Goal: Leave review/rating: Leave review/rating

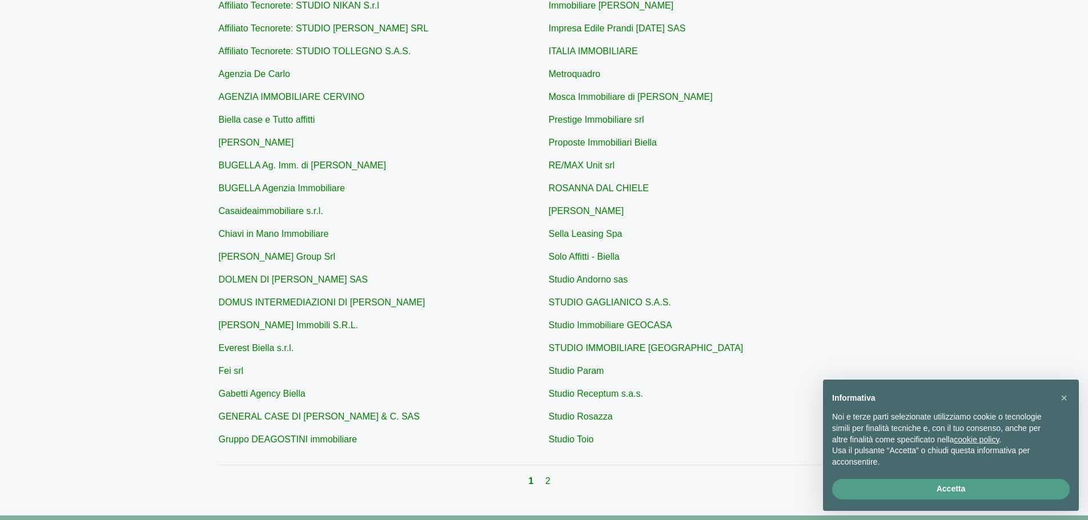
scroll to position [286, 0]
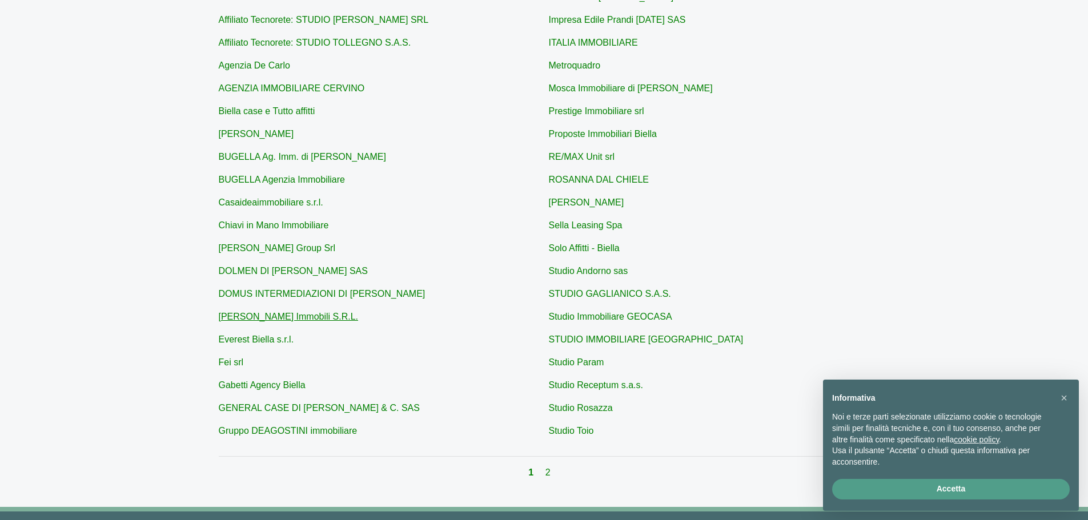
click at [284, 317] on link "[PERSON_NAME] Immobili S.R.L." at bounding box center [289, 317] width 140 height 10
type input "[PERSON_NAME] Immobili S.R.L."
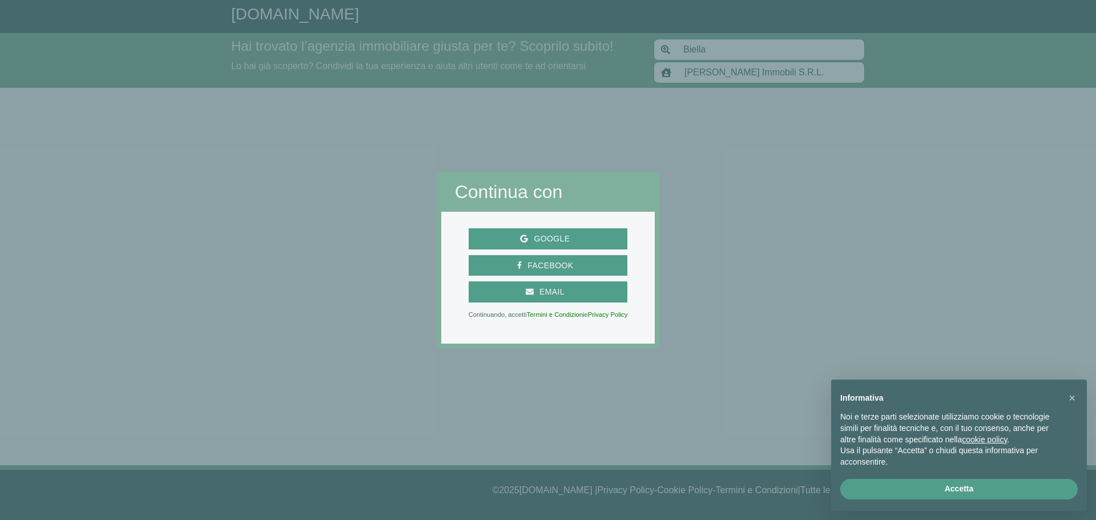
click at [367, 374] on div at bounding box center [218, 260] width 437 height 520
click at [495, 373] on div at bounding box center [548, 434] width 223 height 172
click at [464, 99] on div at bounding box center [548, 86] width 223 height 172
drag, startPoint x: 507, startPoint y: 131, endPoint x: 523, endPoint y: 188, distance: 59.3
click at [509, 135] on div at bounding box center [548, 86] width 223 height 172
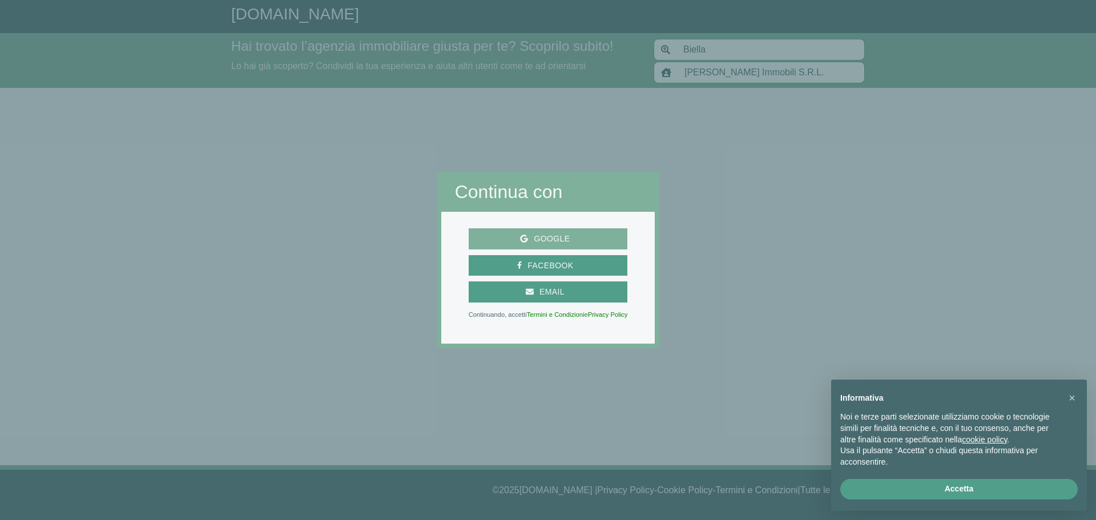
click at [530, 234] on span "Google" at bounding box center [551, 239] width 47 height 14
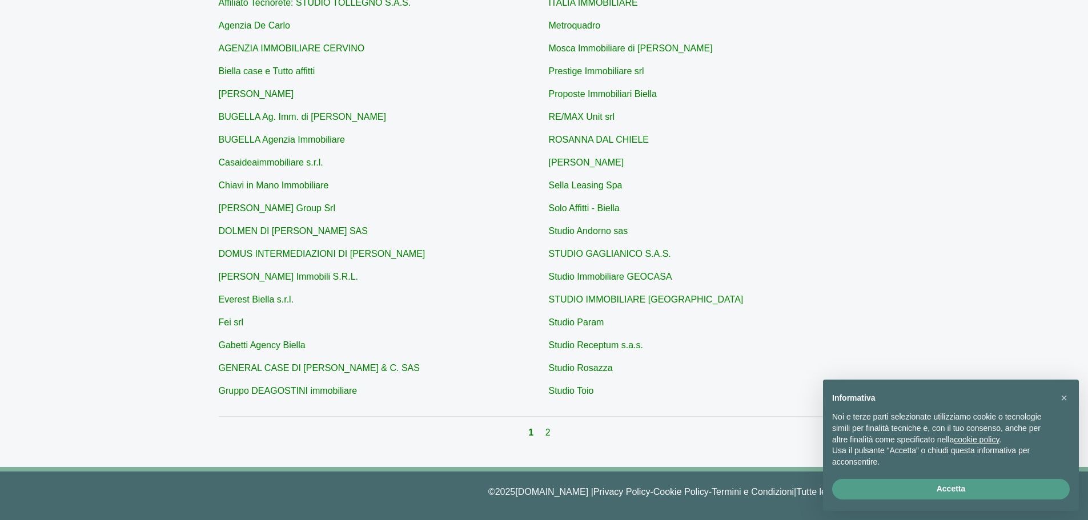
scroll to position [327, 0]
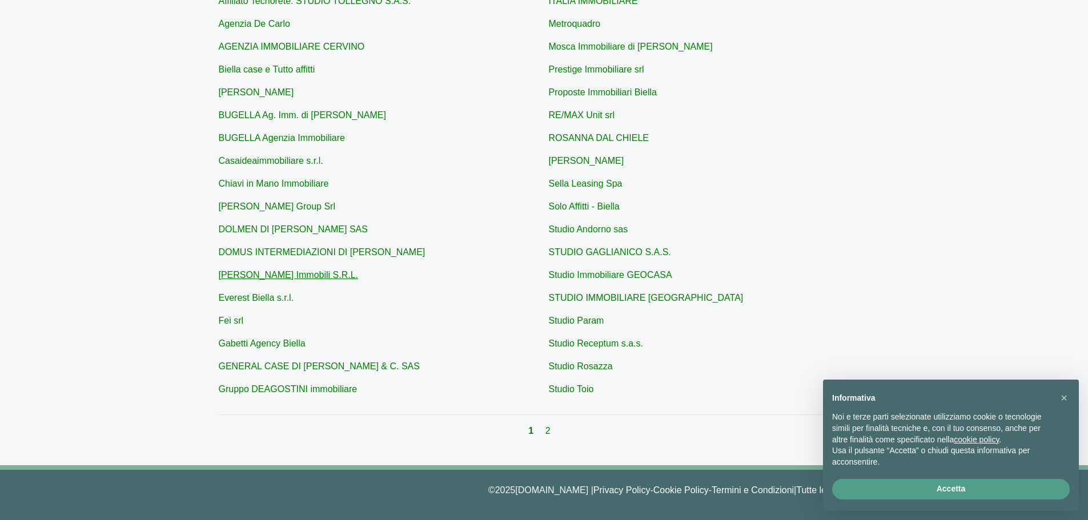
click at [248, 274] on link "[PERSON_NAME] Immobili S.R.L." at bounding box center [289, 275] width 140 height 10
type input "[PERSON_NAME] Immobili S.R.L."
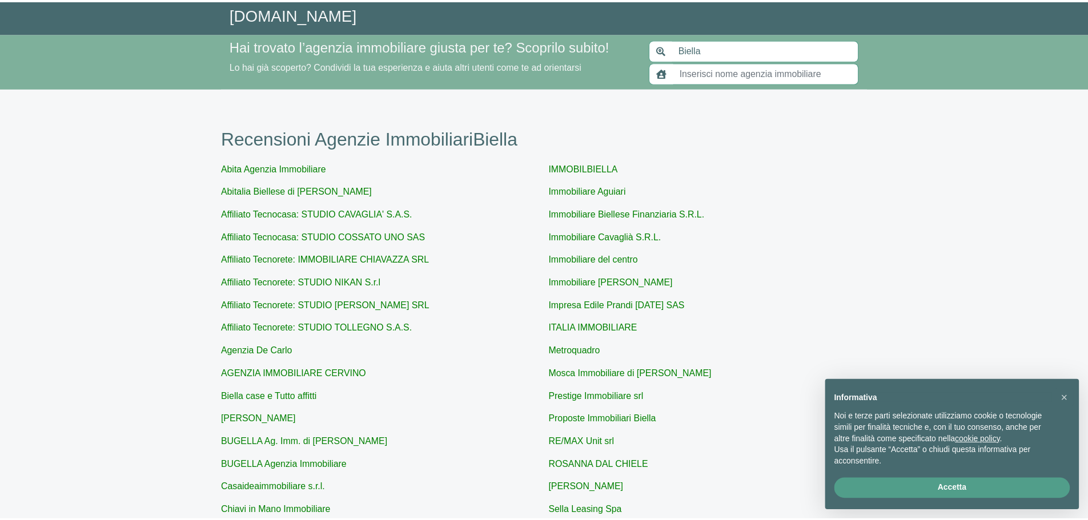
scroll to position [314, 0]
